Goal: Information Seeking & Learning: Learn about a topic

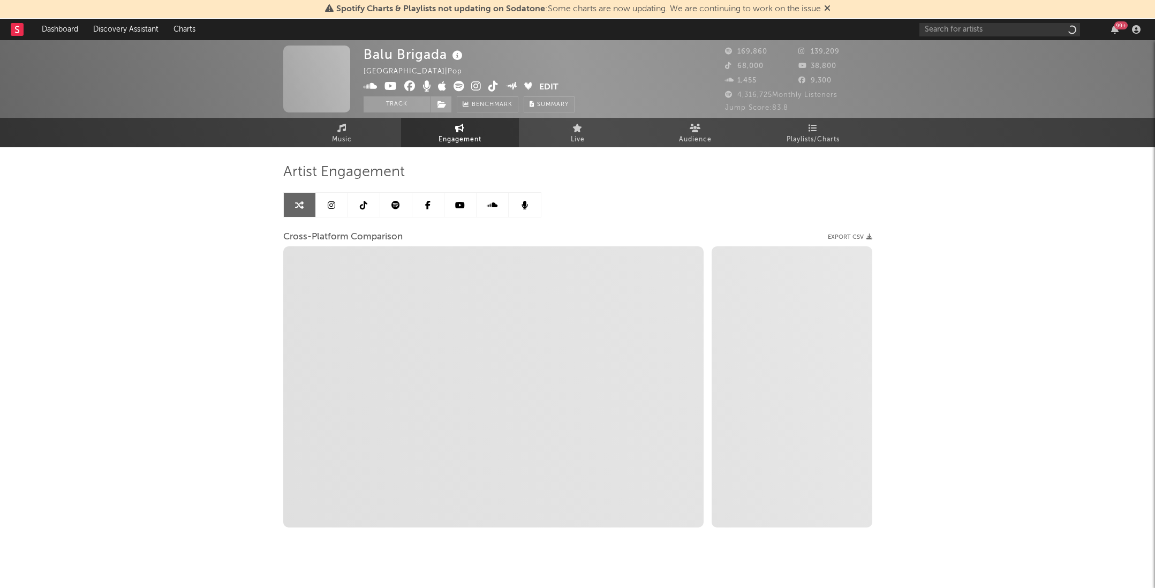
select select "1w"
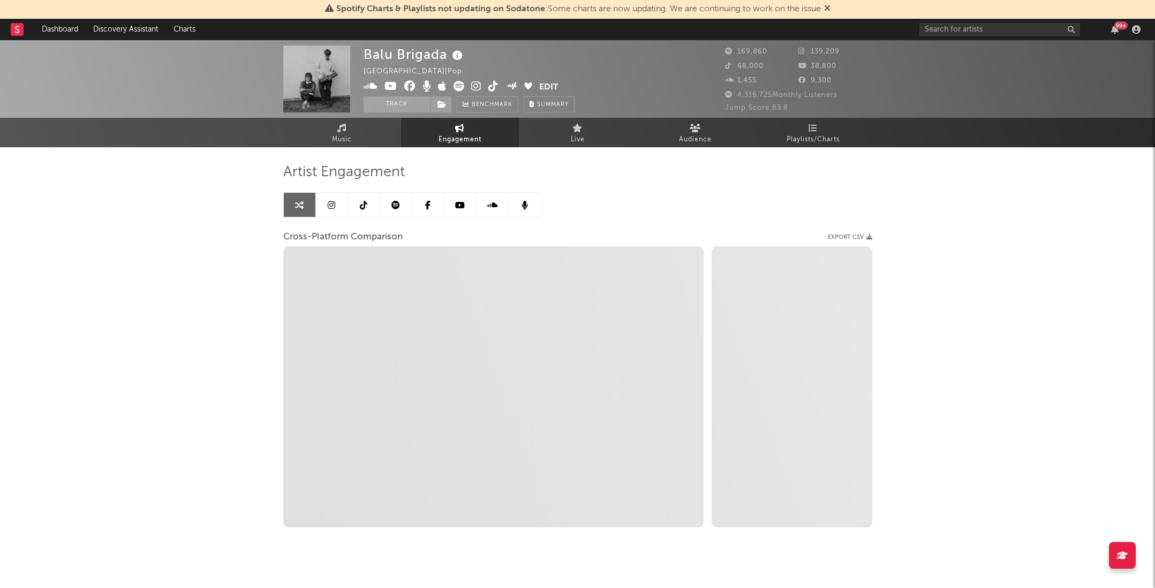
select select "1m"
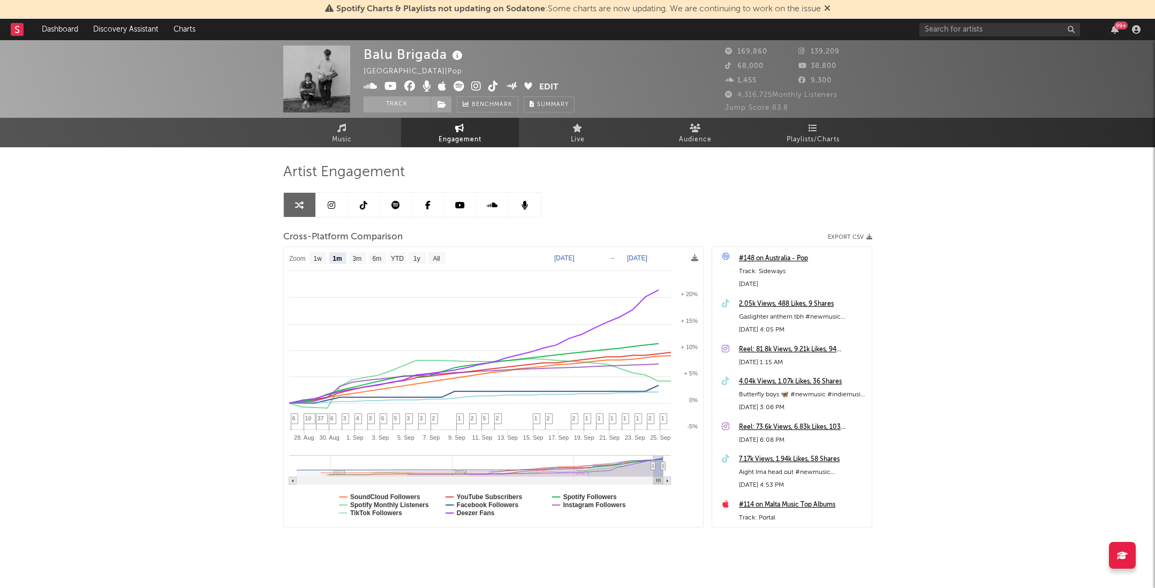
select select "1m"
click at [917, 217] on div "Balu Brigada New Zealand | Pop Edit Track Benchmark Summary 169,860 139,209 68,…" at bounding box center [577, 321] width 1155 height 562
click at [808, 144] on span "Playlists/Charts" at bounding box center [813, 139] width 53 height 13
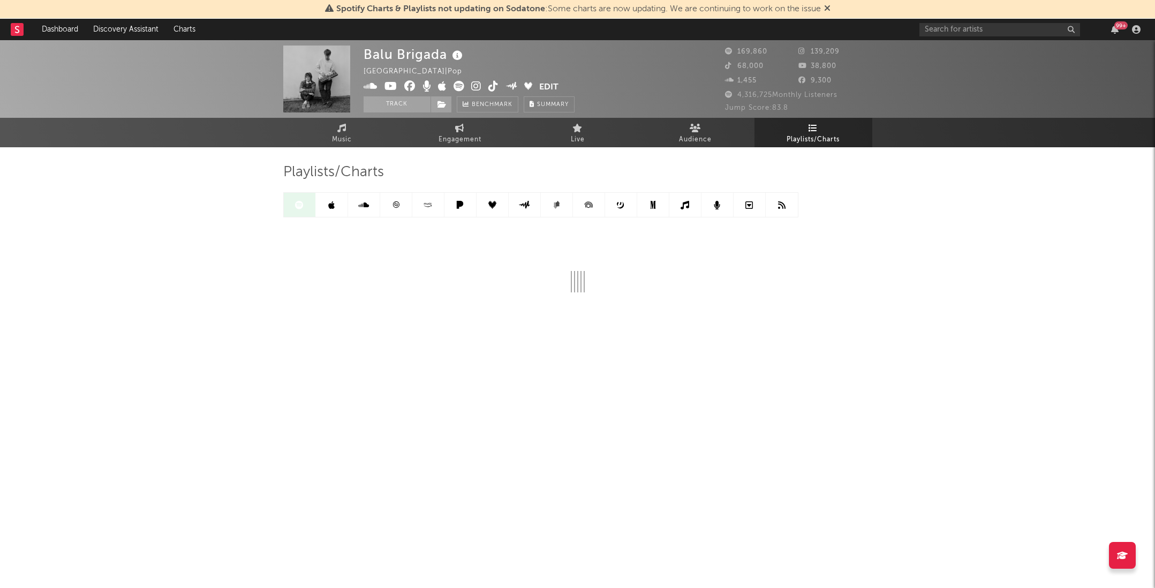
click at [1120, 24] on div "99 +" at bounding box center [1121, 25] width 13 height 8
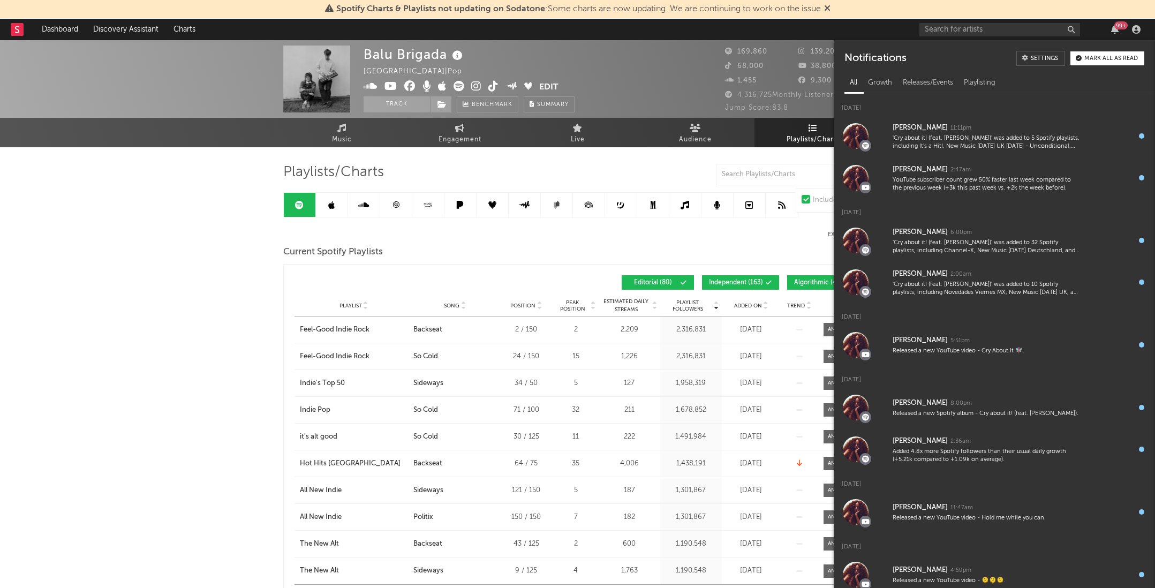
click at [1119, 24] on div "99 +" at bounding box center [1121, 25] width 13 height 8
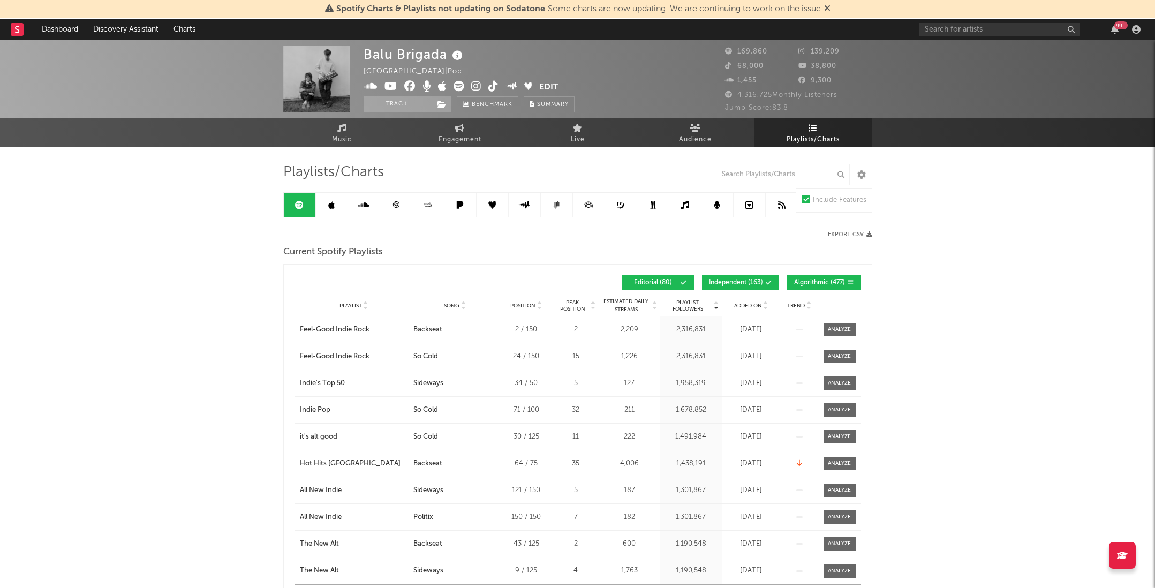
click at [990, 37] on div "99 +" at bounding box center [1032, 29] width 225 height 21
click at [981, 27] on input "text" at bounding box center [1000, 29] width 161 height 13
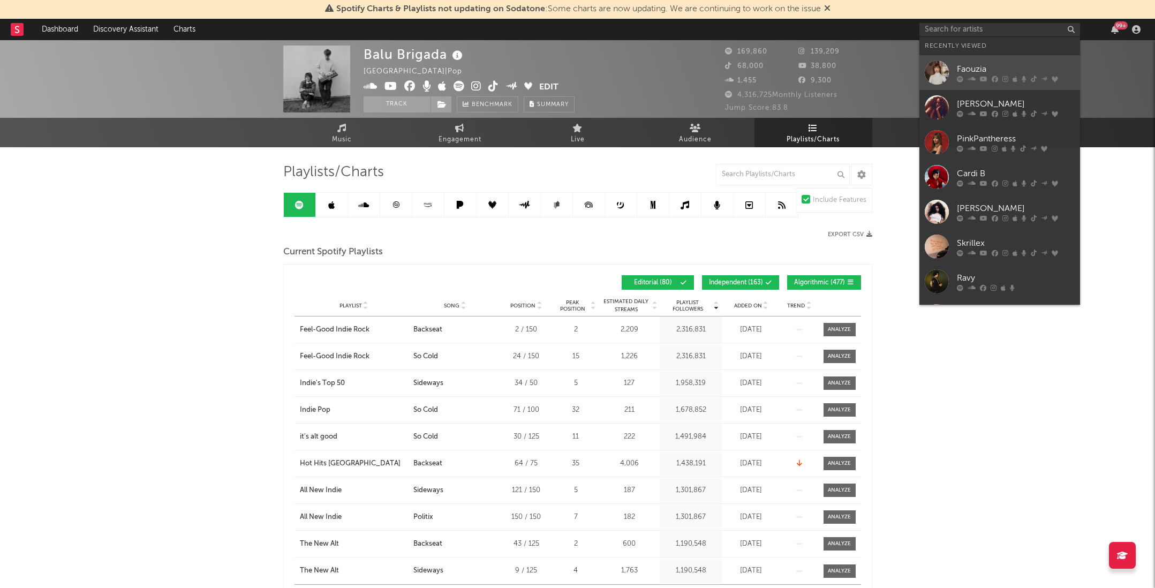
click at [973, 67] on div "Faouzia" at bounding box center [1016, 69] width 118 height 13
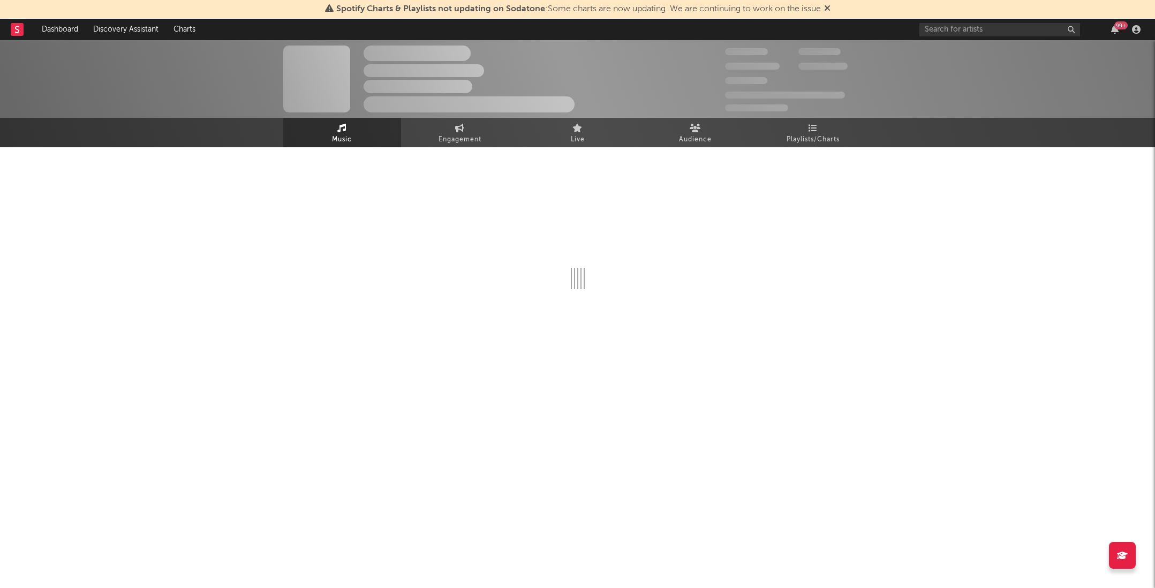
select select "6m"
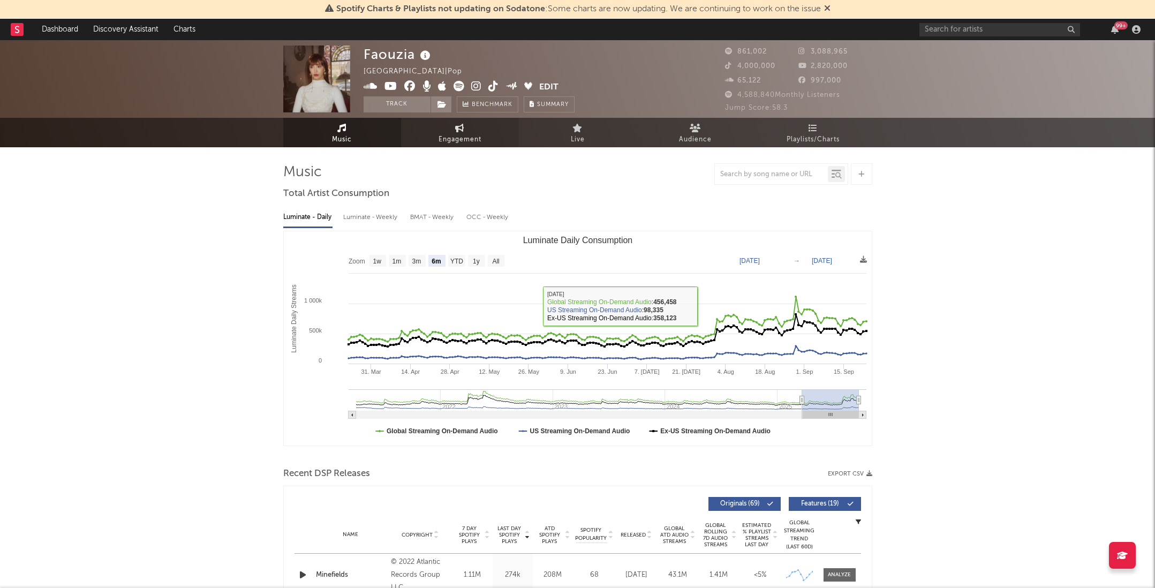
click at [483, 140] on link "Engagement" at bounding box center [460, 132] width 118 height 29
select select "1w"
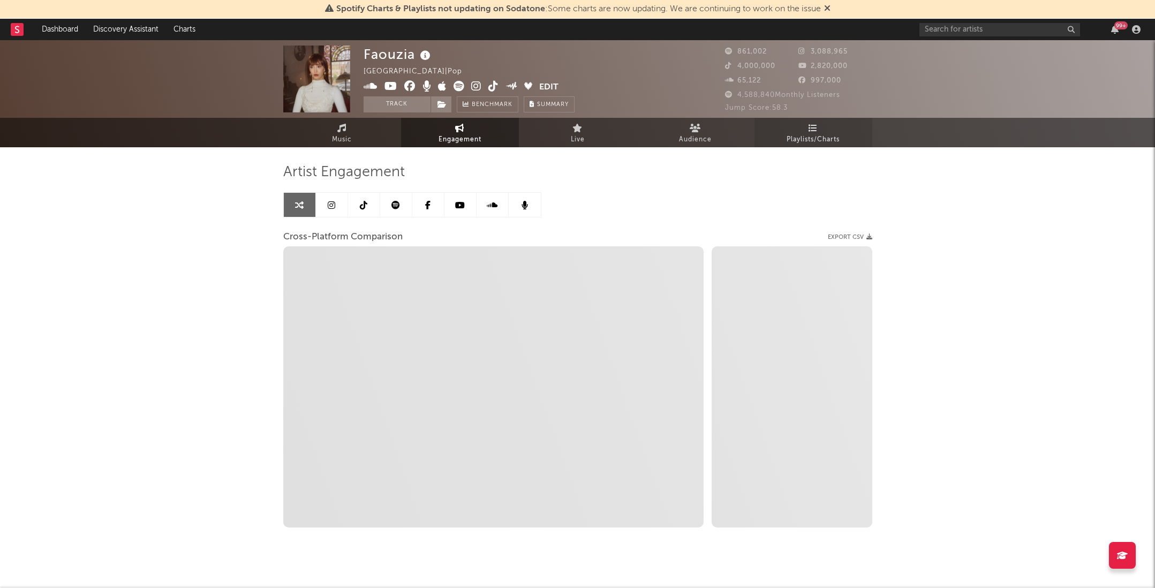
select select "1m"
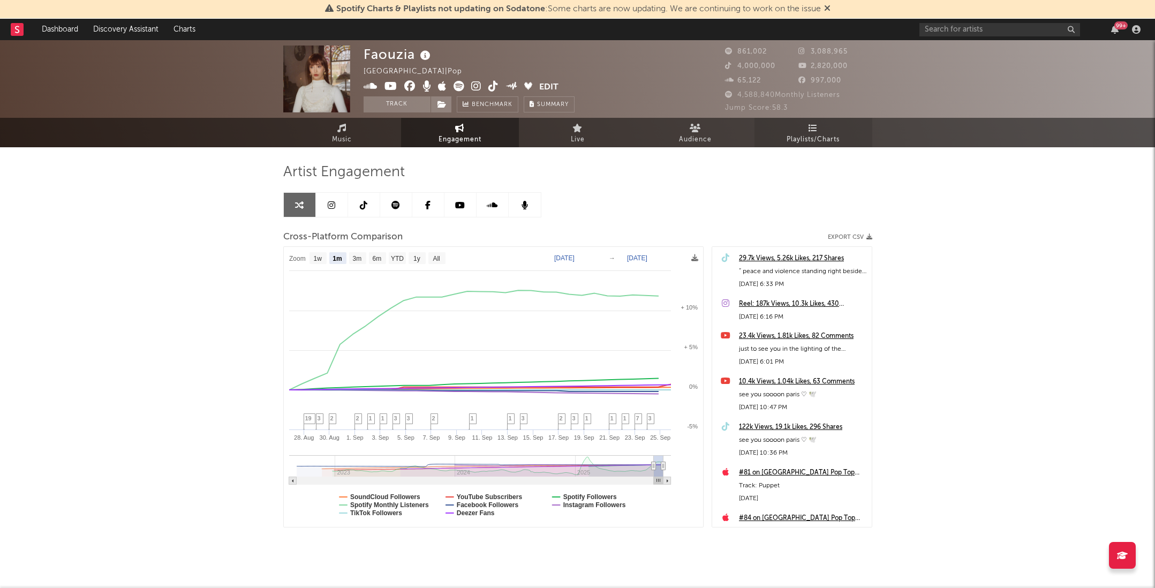
click at [799, 139] on span "Playlists/Charts" at bounding box center [813, 139] width 53 height 13
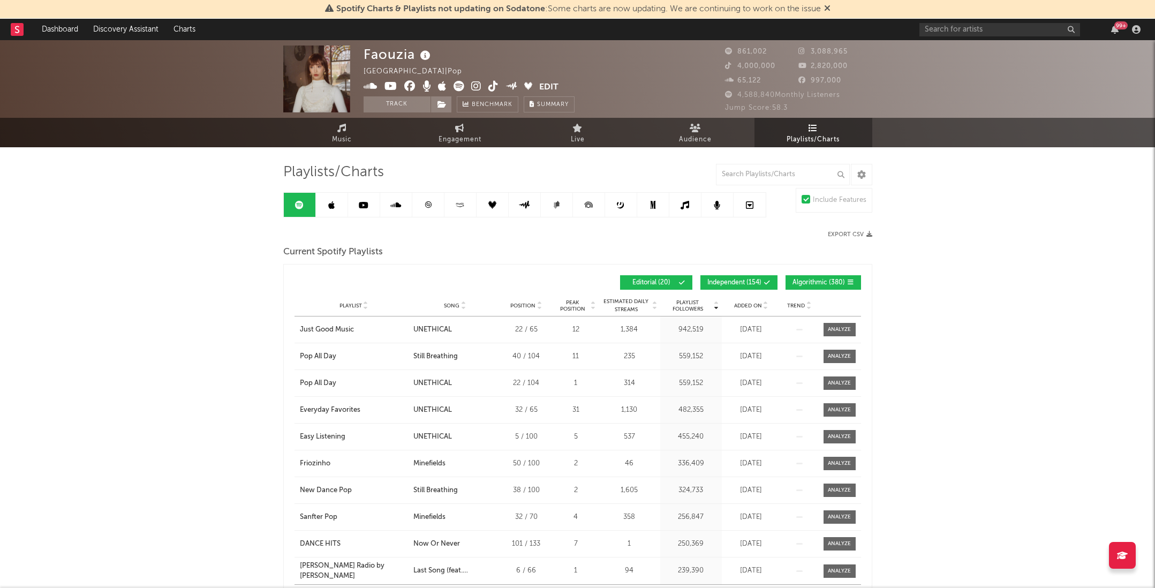
click at [739, 304] on span "Added On" at bounding box center [748, 306] width 28 height 6
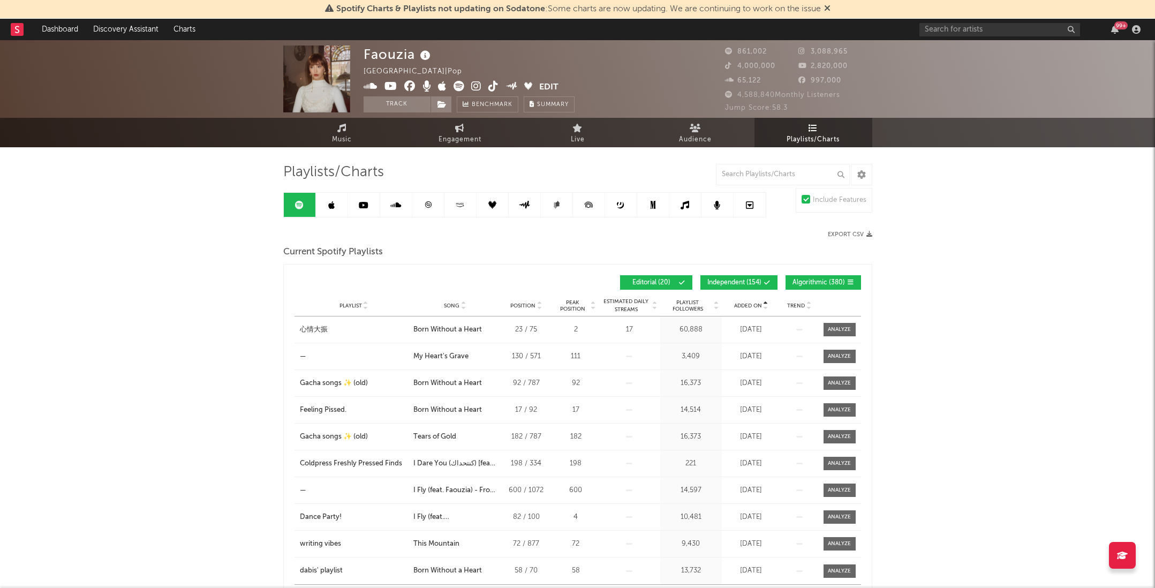
click at [739, 304] on span "Added On" at bounding box center [748, 306] width 28 height 6
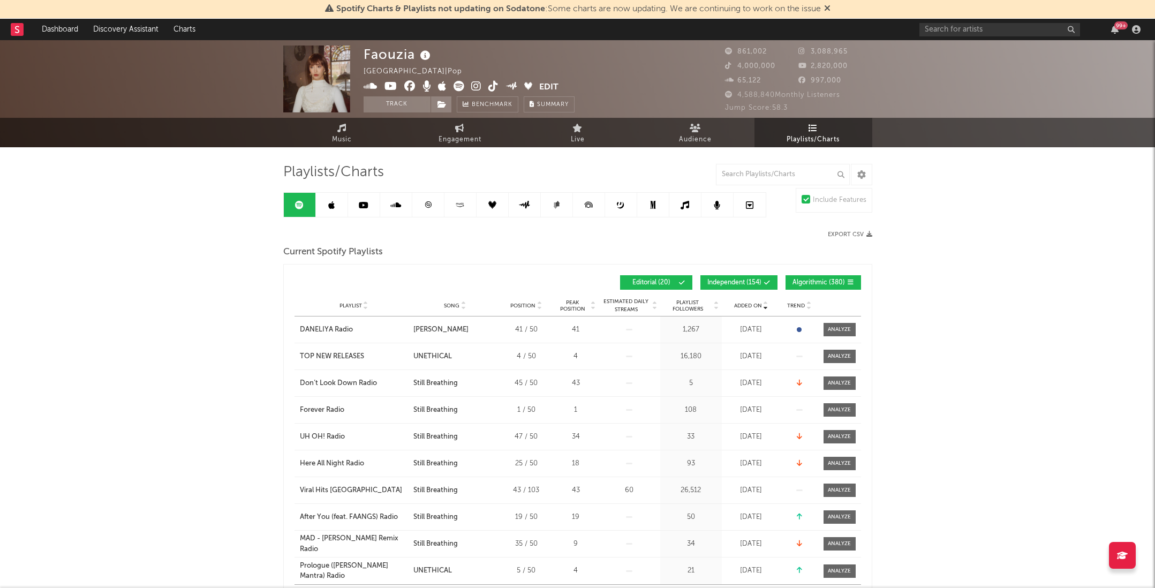
click at [739, 305] on span "Added On" at bounding box center [748, 306] width 28 height 6
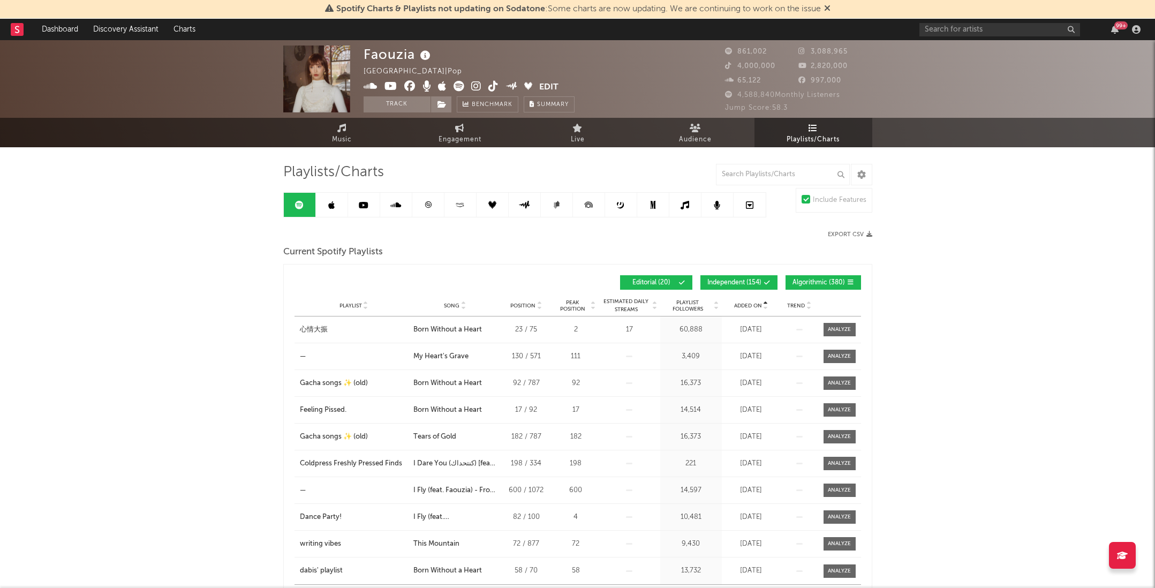
click at [739, 305] on span "Added On" at bounding box center [748, 306] width 28 height 6
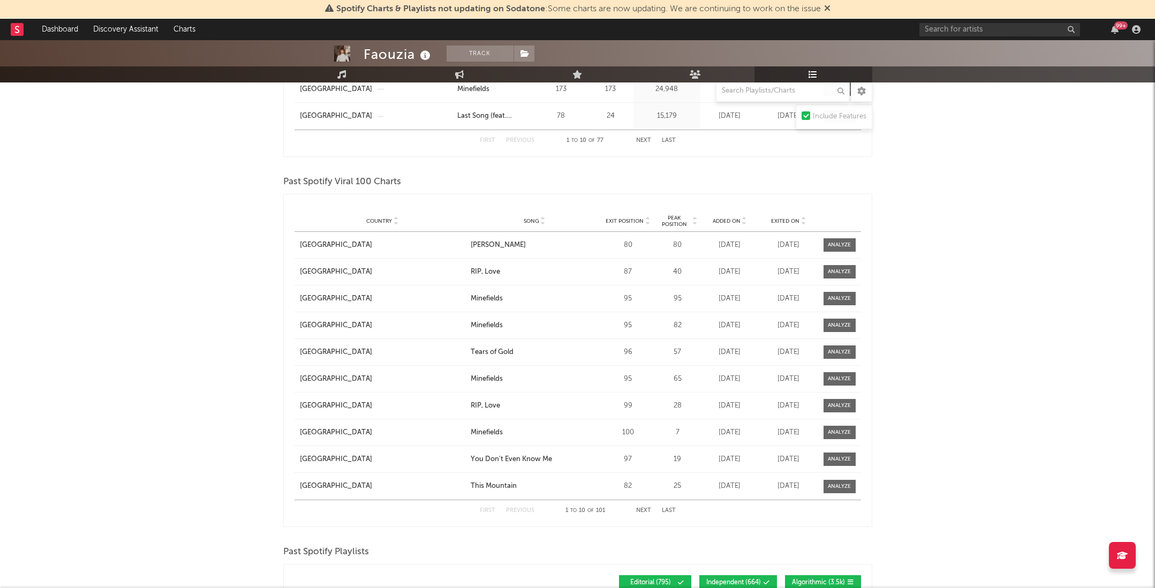
scroll to position [1226, 0]
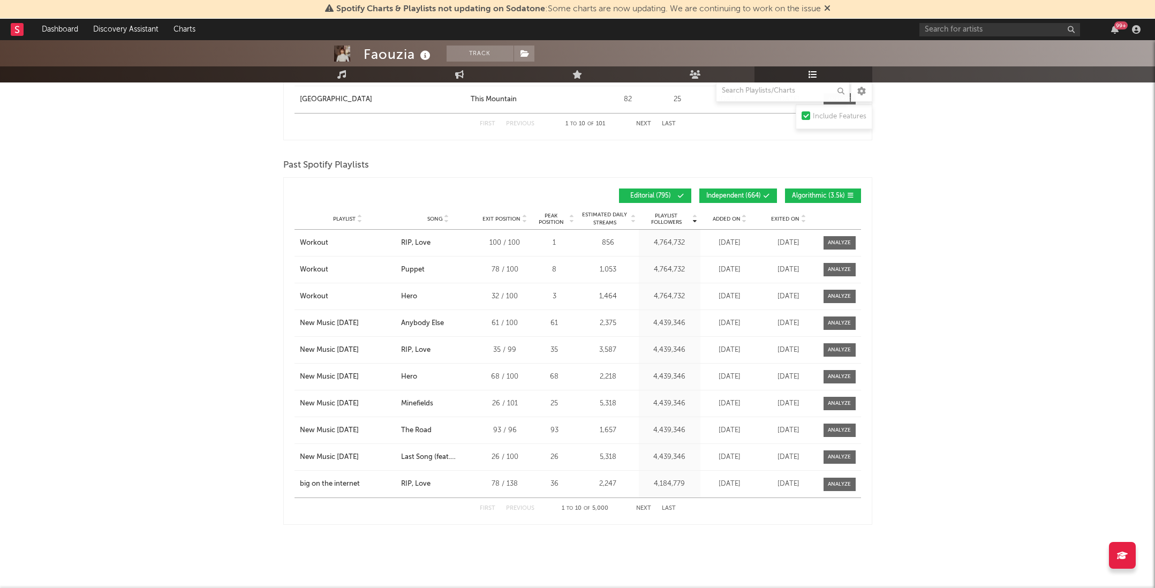
click at [733, 220] on span "Added On" at bounding box center [727, 219] width 28 height 6
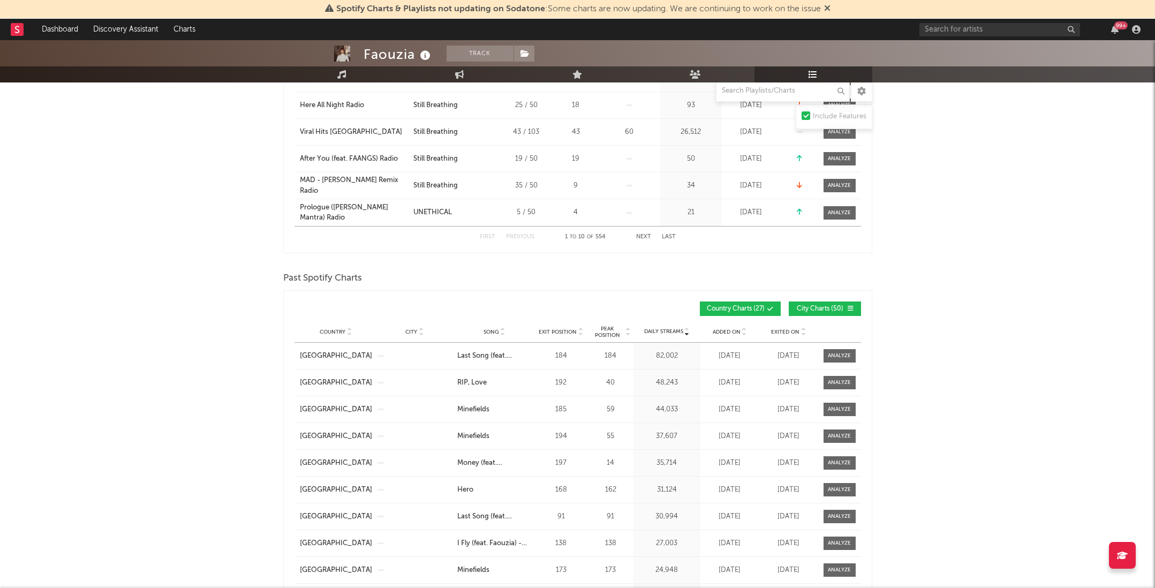
scroll to position [0, 0]
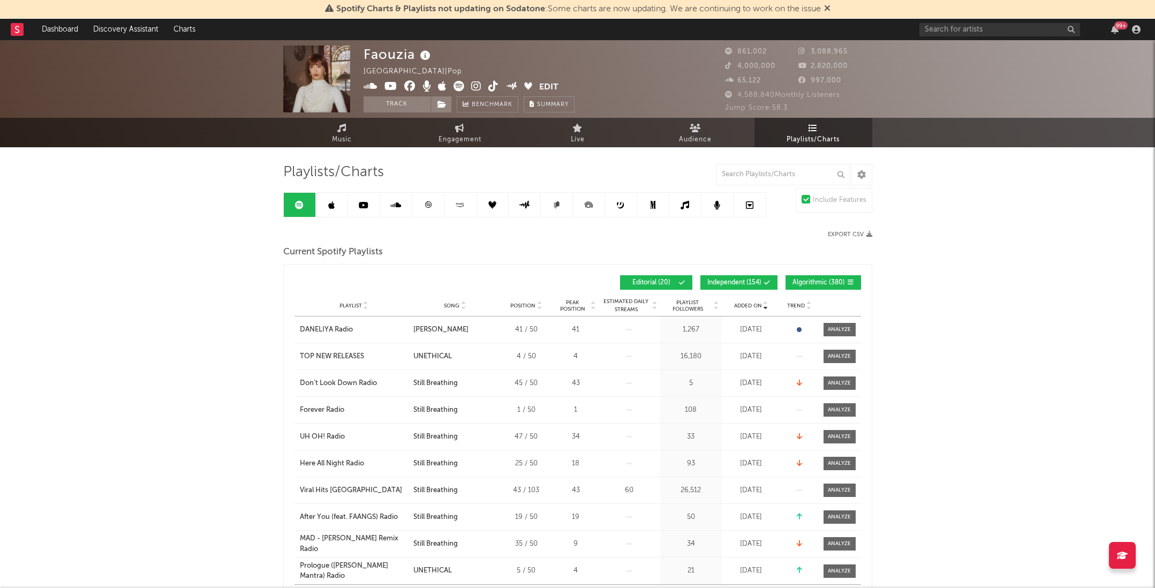
click at [333, 207] on icon at bounding box center [331, 205] width 6 height 9
